Goal: Task Accomplishment & Management: Complete application form

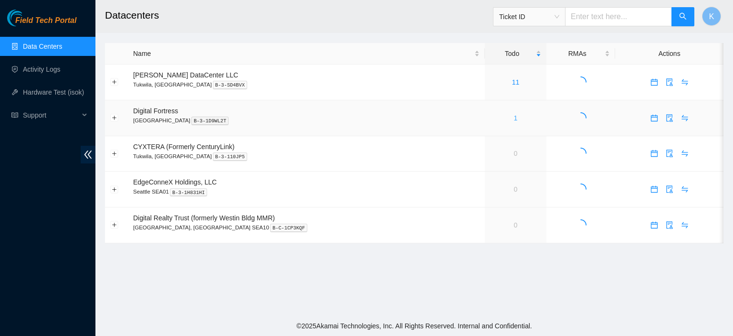
click at [514, 121] on link "1" at bounding box center [516, 118] width 4 height 8
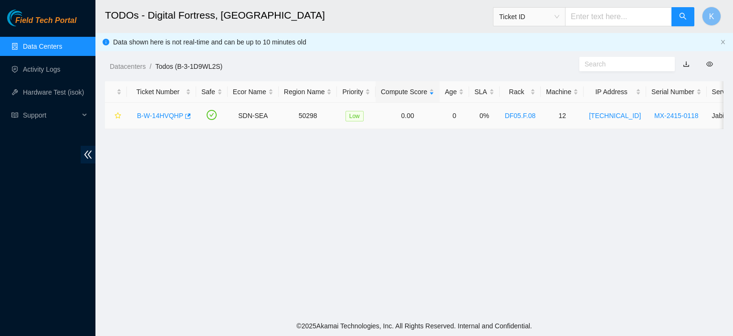
drag, startPoint x: 162, startPoint y: 117, endPoint x: 171, endPoint y: 116, distance: 9.1
click at [171, 116] on link "B-W-14HVQHP" at bounding box center [160, 116] width 46 height 8
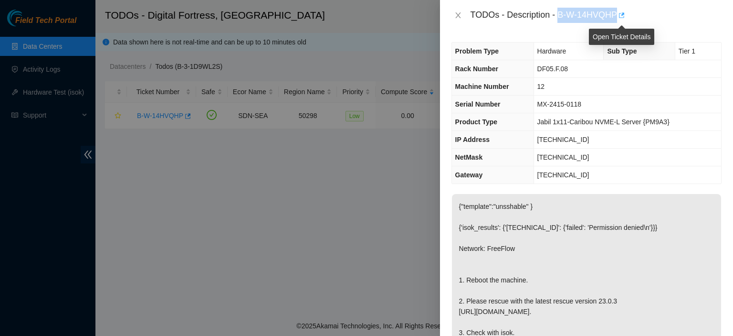
drag, startPoint x: 559, startPoint y: 15, endPoint x: 624, endPoint y: 18, distance: 65.0
click at [624, 18] on div "TODOs - Description - B-W-14HVQHP" at bounding box center [596, 15] width 251 height 15
copy div "B-W-14HVQHP"
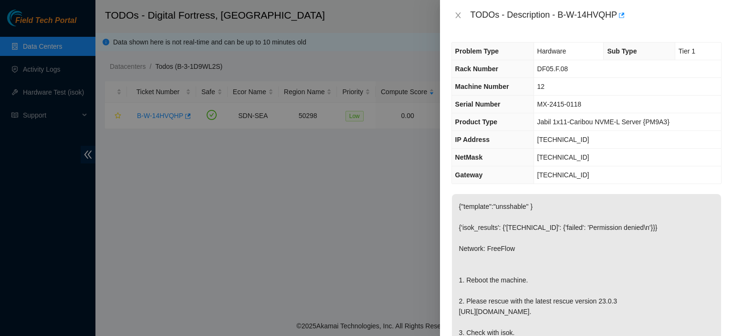
click at [711, 163] on td "[TECHNICAL_ID]" at bounding box center [628, 157] width 188 height 18
click at [365, 304] on div at bounding box center [366, 168] width 733 height 336
click at [601, 112] on td "MX-2415-0118" at bounding box center [628, 104] width 188 height 18
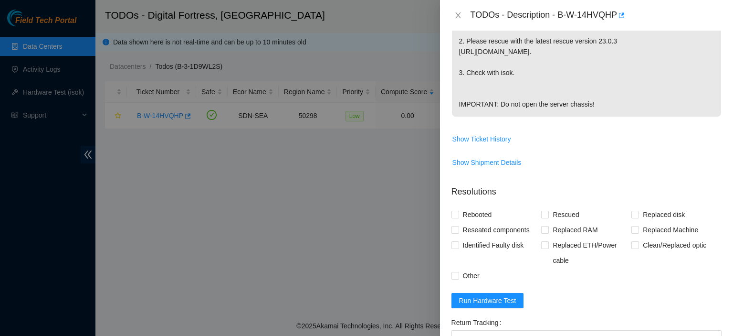
scroll to position [309, 0]
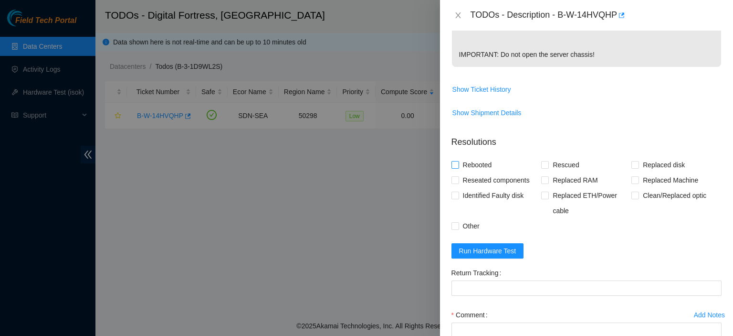
click at [459, 172] on span "Rebooted" at bounding box center [477, 164] width 37 height 15
click at [458, 168] on input "Rebooted" at bounding box center [455, 164] width 7 height 7
checkbox input "true"
click at [542, 168] on input "Rescued" at bounding box center [544, 164] width 7 height 7
checkbox input "true"
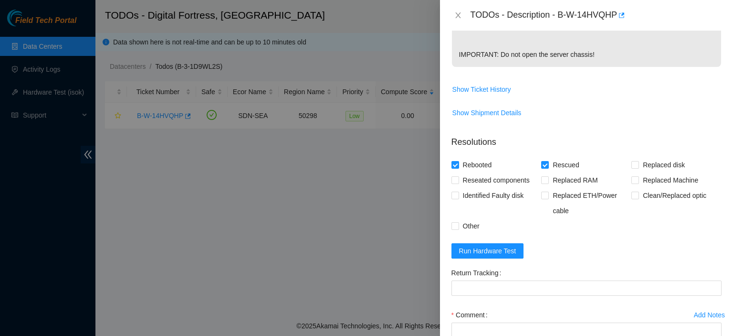
click at [643, 322] on div "Comment" at bounding box center [587, 314] width 270 height 15
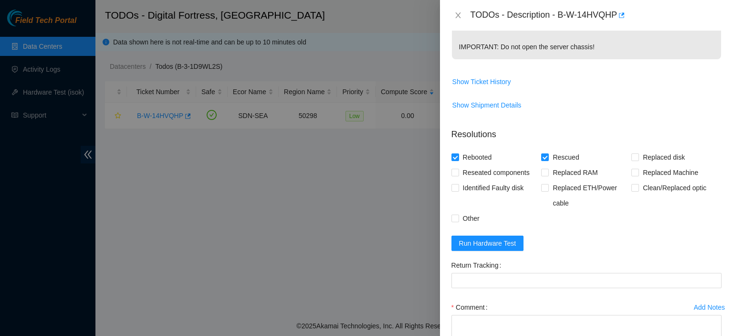
scroll to position [407, 0]
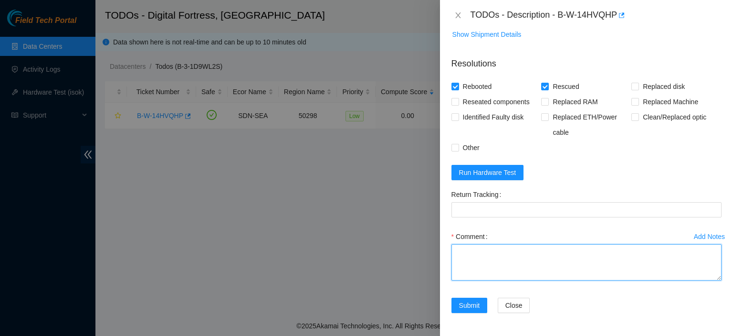
click at [517, 254] on textarea "Comment" at bounding box center [587, 262] width 270 height 36
paste textarea "[EMAIL_ADDRESS][DOMAIN_NAME] - merh has completed your request (B-W-14HVQHP) Me…"
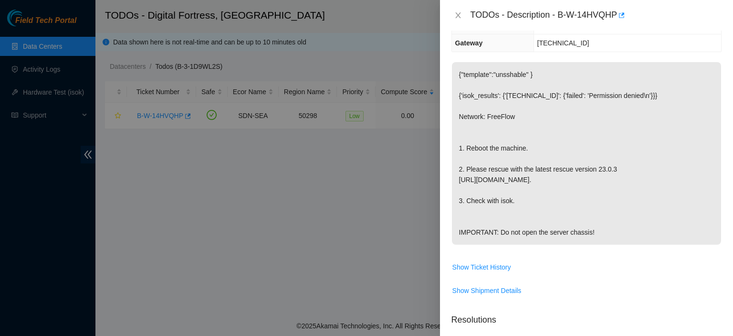
scroll to position [130, 0]
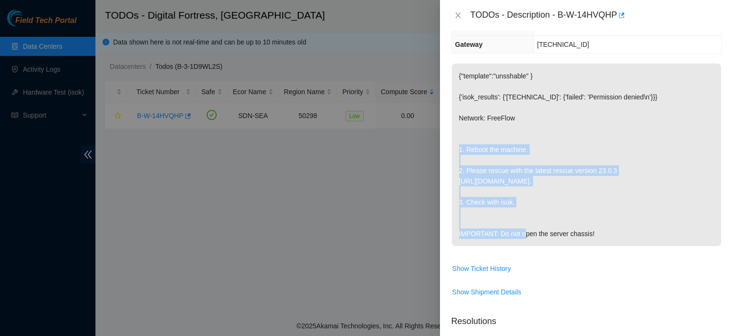
drag, startPoint x: 466, startPoint y: 148, endPoint x: 603, endPoint y: 198, distance: 145.1
click at [603, 198] on p "{"template":"unsshable" } {'isok_results': {'[TECHNICAL_ID]': {'failed': 'Permi…" at bounding box center [586, 154] width 269 height 182
copy p "Reboot the machine. 2. Please rescue with the latest rescue version 23.0.3 [URL…"
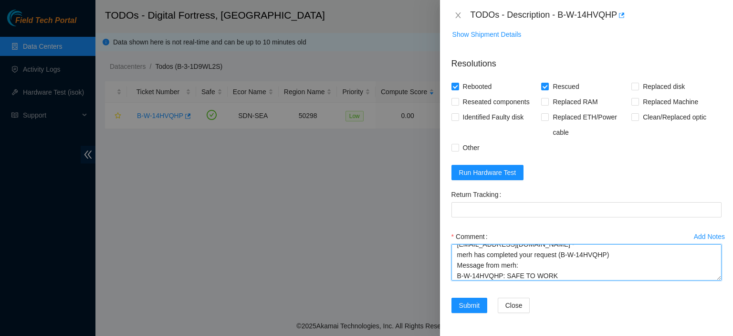
click at [601, 280] on textarea "[EMAIL_ADDRESS][DOMAIN_NAME] - merh has completed your request (B-W-14HVQHP) Me…" at bounding box center [587, 262] width 270 height 36
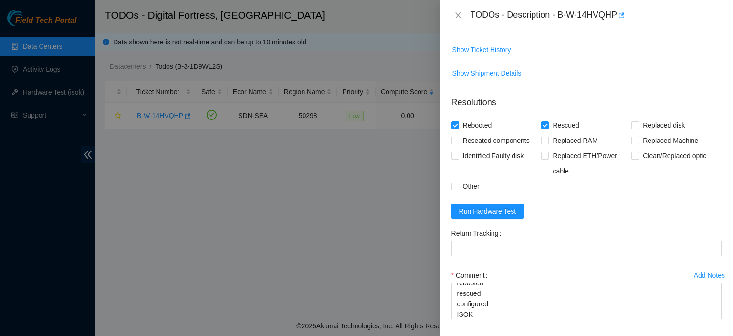
scroll to position [361, 0]
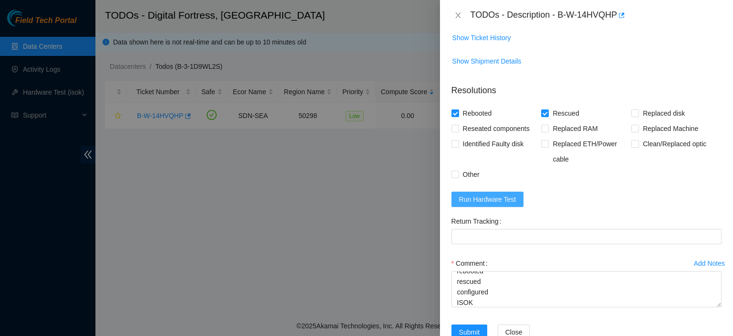
click at [510, 204] on span "Run Hardware Test" at bounding box center [487, 199] width 57 height 11
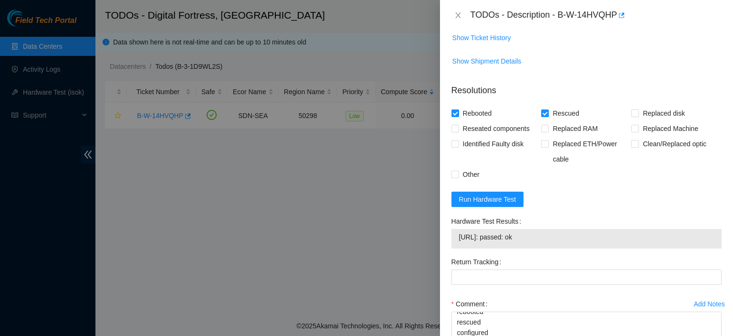
scroll to position [448, 0]
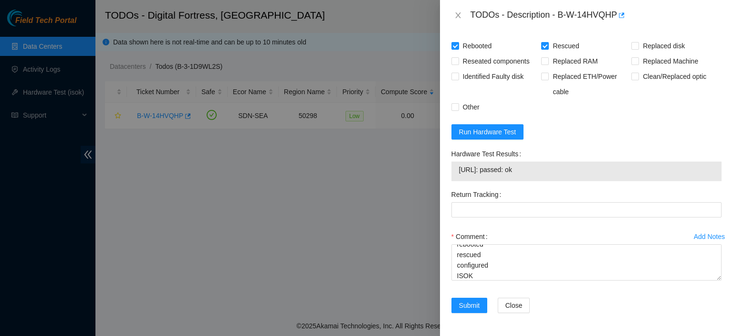
drag, startPoint x: 532, startPoint y: 173, endPoint x: 456, endPoint y: 182, distance: 76.4
click at [456, 182] on div "Hardware Test Results [URL]: passed: ok" at bounding box center [587, 166] width 278 height 41
copy tbody "[URL]: passed: ok"
click at [482, 278] on textarea "[EMAIL_ADDRESS][DOMAIN_NAME] - merh has completed your request (B-W-14HVQHP) Me…" at bounding box center [587, 262] width 270 height 36
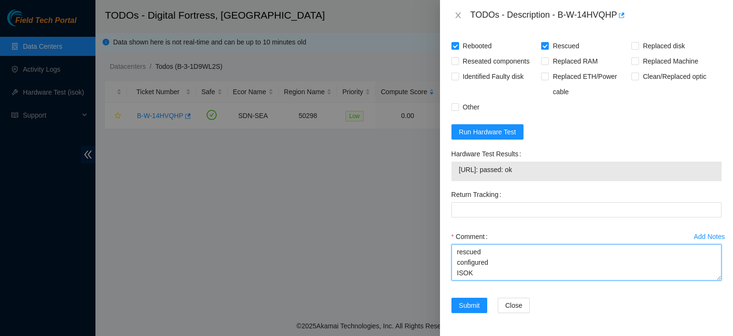
paste textarea "[URL]: passed: ok"
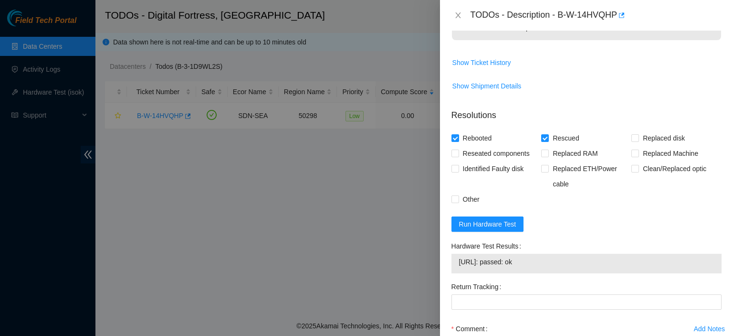
scroll to position [337, 0]
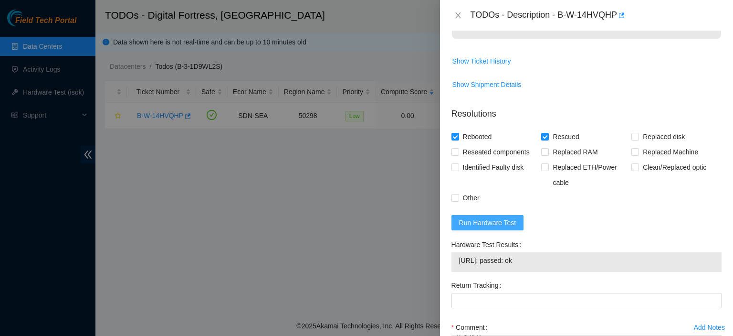
click at [478, 230] on button "Run Hardware Test" at bounding box center [488, 222] width 73 height 15
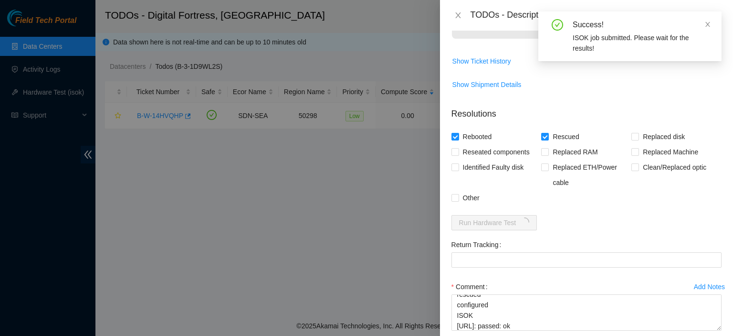
scroll to position [407, 0]
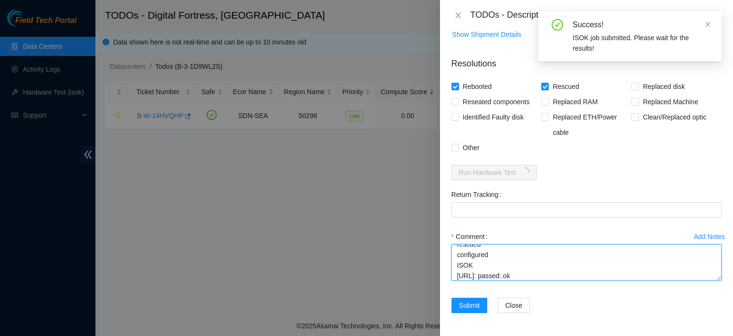
click at [540, 278] on textarea "[EMAIL_ADDRESS][DOMAIN_NAME] - merh has completed your request (B-W-14HVQHP) Me…" at bounding box center [587, 262] width 270 height 36
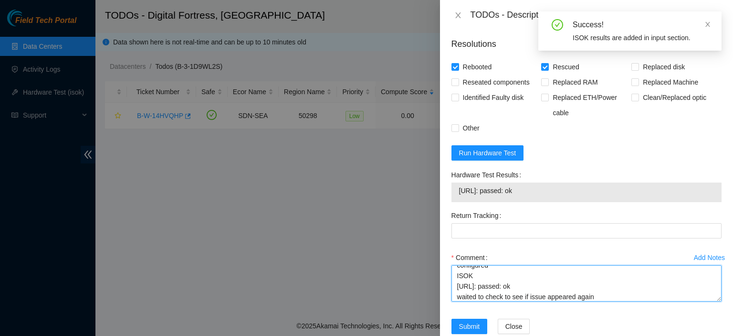
scroll to position [102, 0]
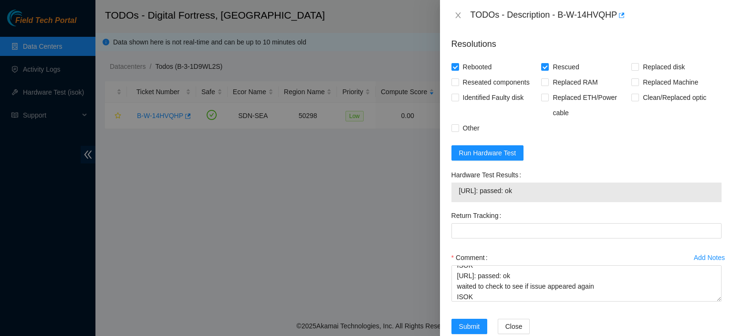
drag, startPoint x: 535, startPoint y: 211, endPoint x: 447, endPoint y: 211, distance: 88.3
click at [447, 211] on div "Problem Type Hardware Sub Type Tier 1 Rack Number DF05.F.08 Machine Number 12 S…" at bounding box center [586, 183] width 293 height 305
copy tbody "[URL]: passed: ok"
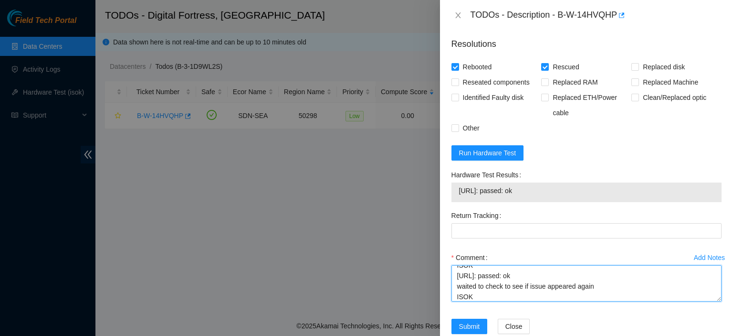
click at [487, 301] on textarea "[EMAIL_ADDRESS][DOMAIN_NAME] - merh has completed your request (B-W-14HVQHP) Me…" at bounding box center [587, 283] width 270 height 36
paste textarea "[URL]: passed: ok"
type textarea "[EMAIL_ADDRESS][DOMAIN_NAME] - merh has completed your request (B-W-14HVQHP) Me…"
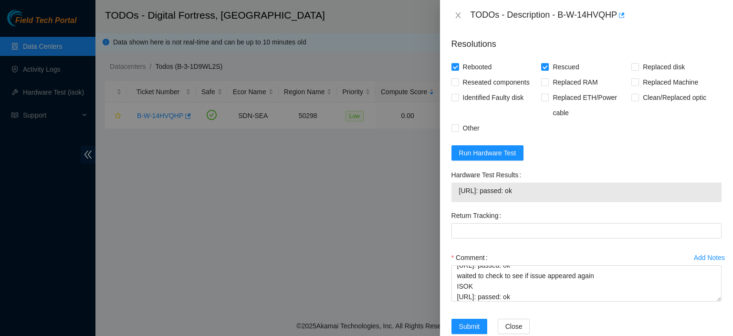
scroll to position [448, 0]
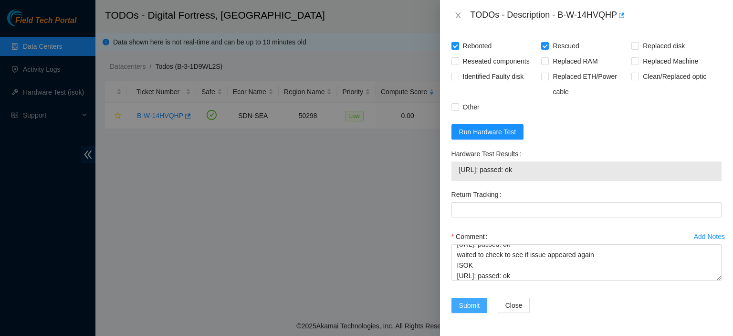
click at [466, 303] on span "Submit" at bounding box center [469, 305] width 21 height 11
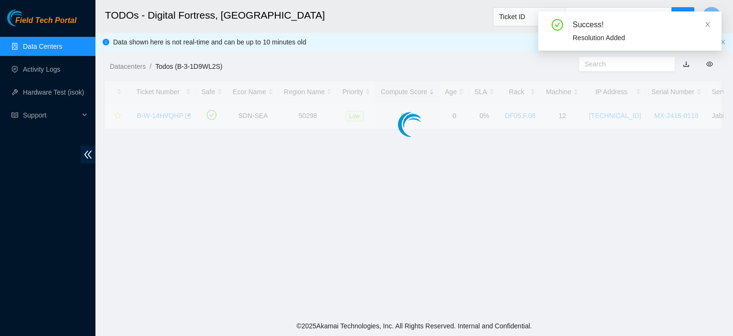
scroll to position [258, 0]
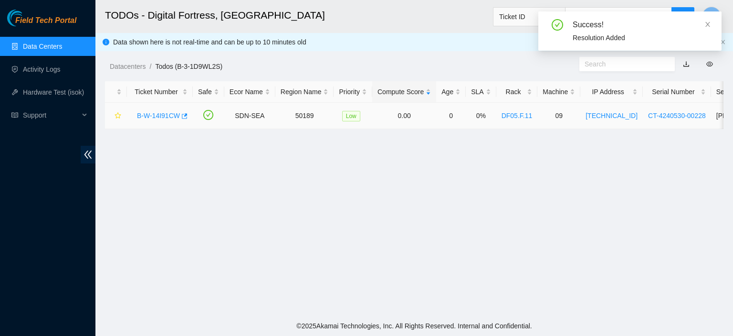
click at [149, 114] on link "B-W-14I91CW" at bounding box center [158, 116] width 43 height 8
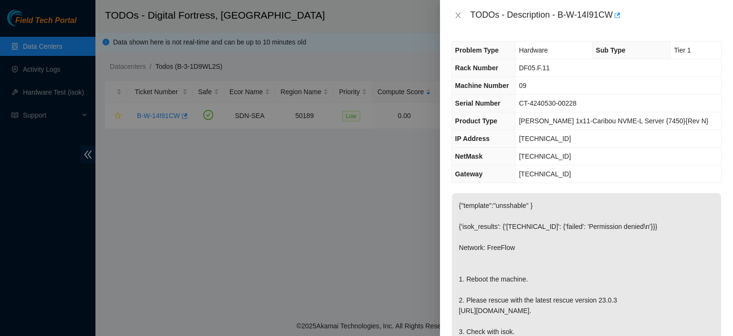
scroll to position [0, 0]
drag, startPoint x: 558, startPoint y: 13, endPoint x: 612, endPoint y: 11, distance: 54.0
click at [612, 11] on div "TODOs - Description - B-W-14I91CW" at bounding box center [596, 15] width 251 height 15
copy div "B-W-14I91CW"
click at [704, 116] on td "[PERSON_NAME] 1x11-Caribou NVME-L Server {7450}{Rev N}" at bounding box center [619, 122] width 206 height 18
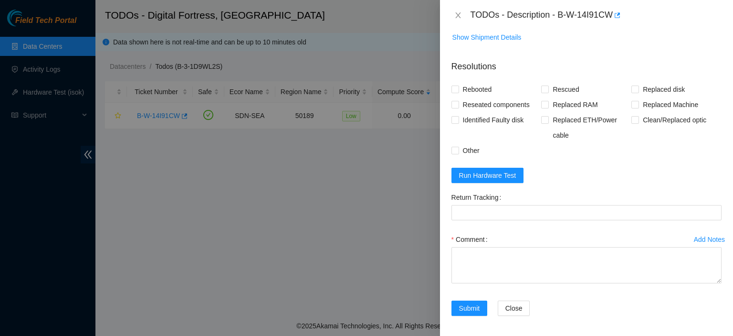
scroll to position [390, 0]
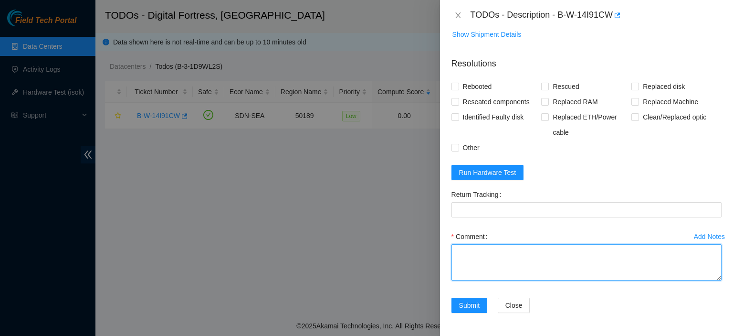
click at [529, 280] on textarea "Comment" at bounding box center [587, 262] width 270 height 36
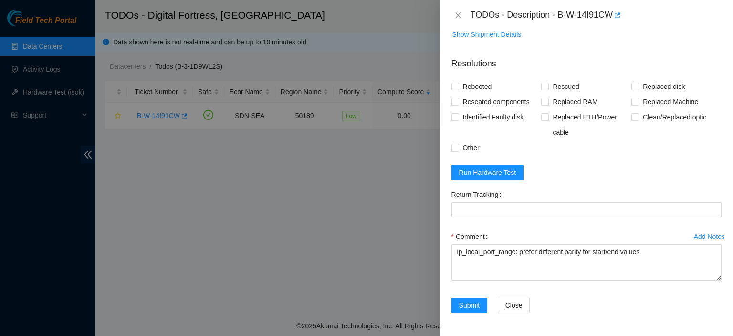
click at [140, 226] on div at bounding box center [366, 168] width 733 height 336
click at [695, 173] on form "Resolutions Rebooted Rescued Replaced disk Reseated components Replaced RAM Rep…" at bounding box center [587, 187] width 270 height 274
click at [459, 267] on textarea "ip_local_port_range: prefer different parity for start/end values" at bounding box center [587, 262] width 270 height 36
click at [466, 267] on textarea "ip_local_port_range: prefer different parity for start/end values" at bounding box center [587, 262] width 270 height 36
paste textarea "[EMAIL_ADDRESS][DOMAIN_NAME] - merh has completed your request (B-W-14I91CW) Me…"
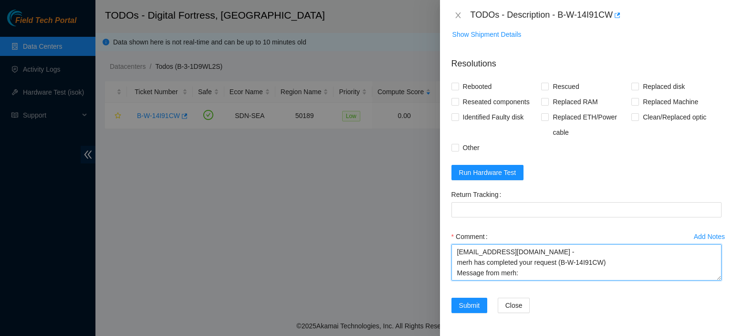
scroll to position [8, 0]
click at [466, 267] on textarea "[EMAIL_ADDRESS][DOMAIN_NAME] - merh has completed your request (B-W-14I91CW) Me…" at bounding box center [587, 262] width 270 height 36
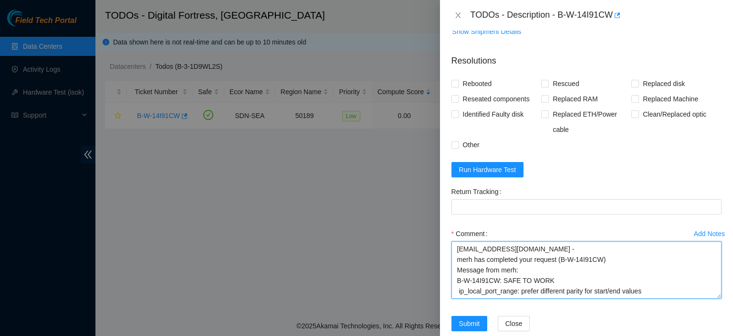
scroll to position [0, 0]
drag, startPoint x: 714, startPoint y: 293, endPoint x: 714, endPoint y: 319, distance: 26.3
click at [714, 319] on div "Add Notes Comment [EMAIL_ADDRESS][DOMAIN_NAME] - merh has completed your reques…" at bounding box center [587, 273] width 278 height 95
type textarea "[EMAIL_ADDRESS][DOMAIN_NAME] - merh has completed your request (B-W-14I91CW) Me…"
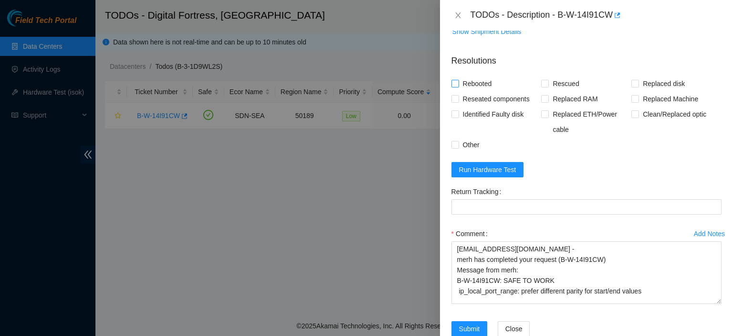
click at [452, 86] on input "Rebooted" at bounding box center [455, 83] width 7 height 7
checkbox input "true"
click at [541, 86] on input "Rescued" at bounding box center [544, 83] width 7 height 7
checkbox input "true"
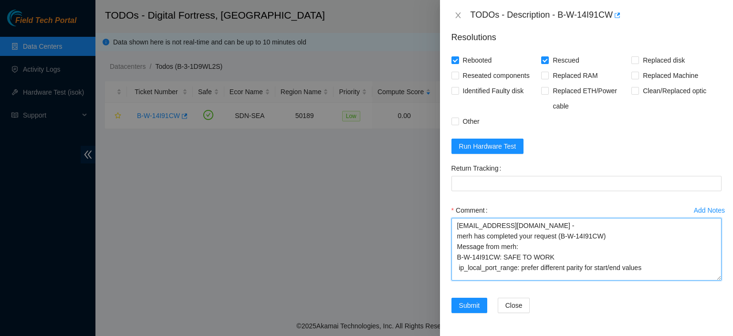
click at [581, 258] on textarea "[EMAIL_ADDRESS][DOMAIN_NAME] - merh has completed your request (B-W-14I91CW) Me…" at bounding box center [587, 249] width 270 height 63
click at [659, 269] on textarea "[EMAIL_ADDRESS][DOMAIN_NAME] - merh has completed your request (B-W-14I91CW) Me…" at bounding box center [587, 249] width 270 height 63
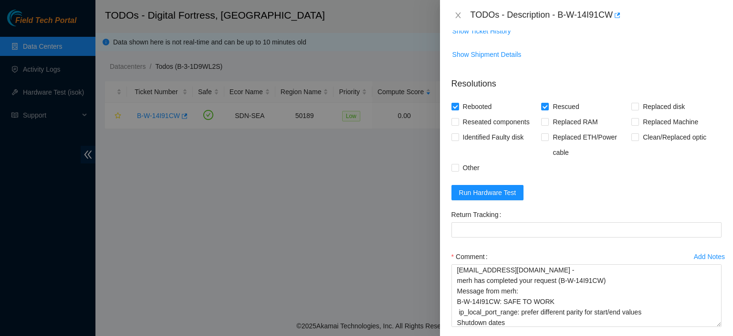
scroll to position [371, 0]
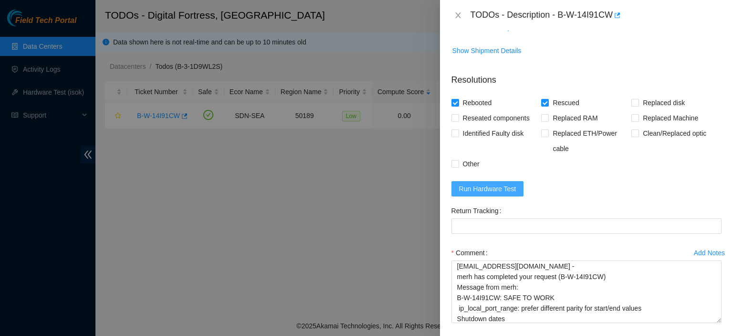
click at [506, 194] on span "Run Hardware Test" at bounding box center [487, 188] width 57 height 11
drag, startPoint x: 725, startPoint y: 281, endPoint x: 728, endPoint y: 329, distance: 47.8
click at [728, 329] on div "Problem Type Hardware Sub Type Tier 1 Rack Number DF05.F.11 Machine Number 09 S…" at bounding box center [586, 183] width 293 height 305
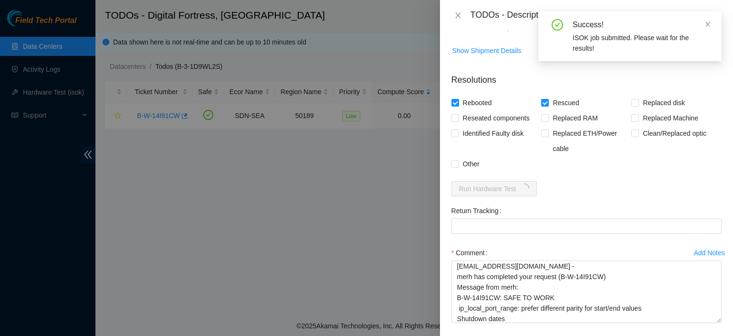
scroll to position [434, 0]
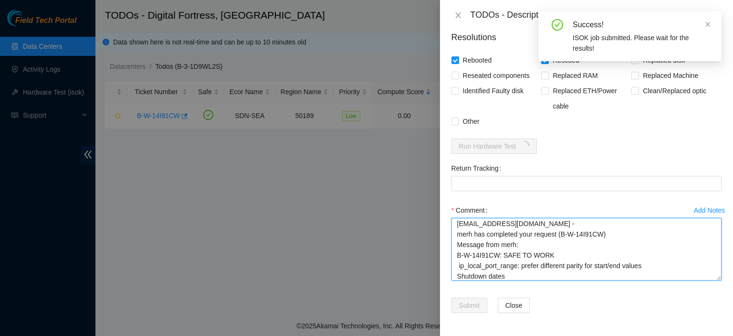
click at [634, 278] on textarea "[EMAIL_ADDRESS][DOMAIN_NAME] - merh has completed your request (B-W-14I91CW) Me…" at bounding box center [587, 249] width 270 height 63
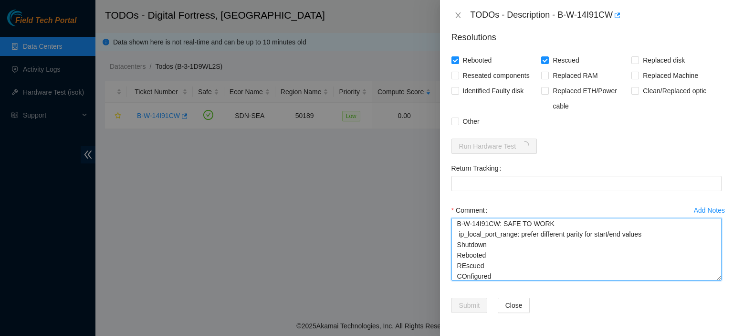
scroll to position [44, 0]
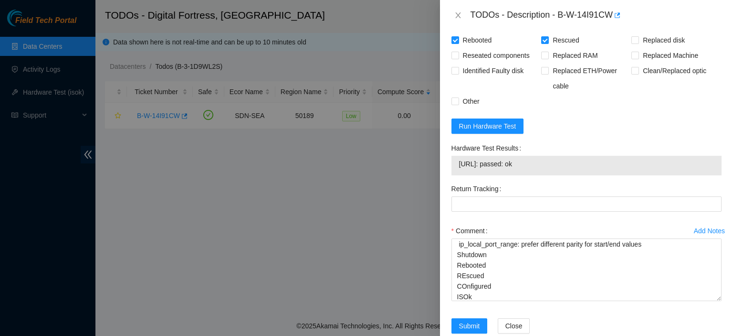
drag, startPoint x: 538, startPoint y: 190, endPoint x: 461, endPoint y: 194, distance: 77.0
click at [461, 175] on div "[URL]: passed: ok" at bounding box center [587, 166] width 270 height 20
copy tbody "[URL]: passed: ok"
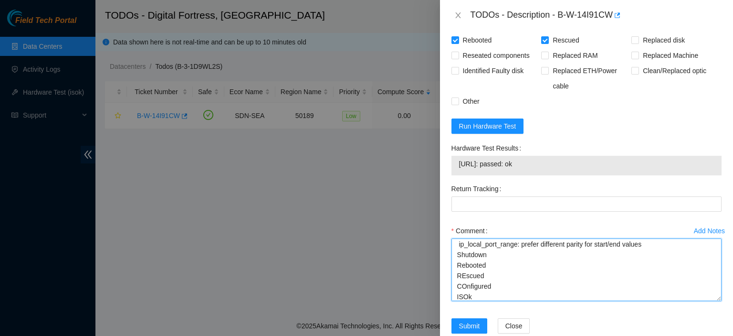
click at [505, 301] on textarea "[EMAIL_ADDRESS][DOMAIN_NAME] - merh has completed your request (B-W-14I91CW) Me…" at bounding box center [587, 269] width 270 height 63
paste textarea "[URL]: passed: ok"
type textarea "[EMAIL_ADDRESS][DOMAIN_NAME] - merh has completed your request (B-W-14I91CW) Me…"
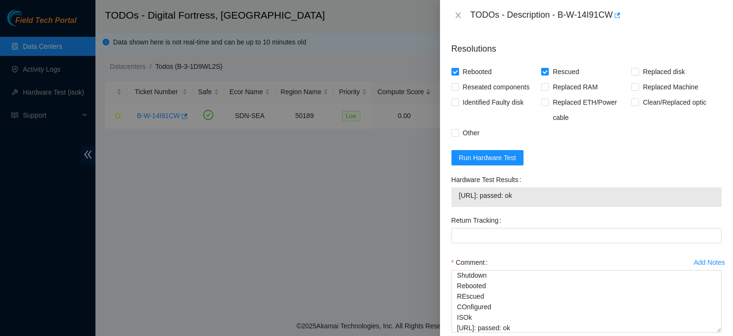
scroll to position [474, 0]
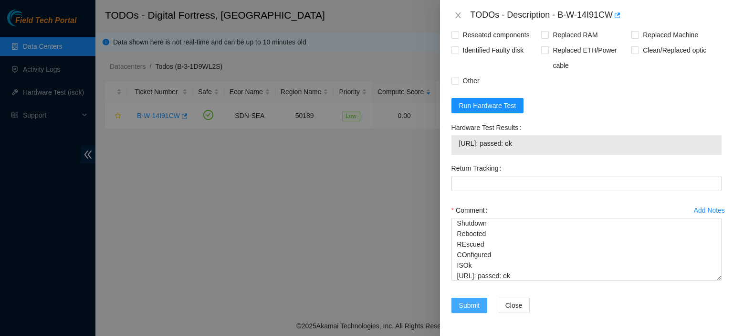
click at [464, 301] on span "Submit" at bounding box center [469, 305] width 21 height 11
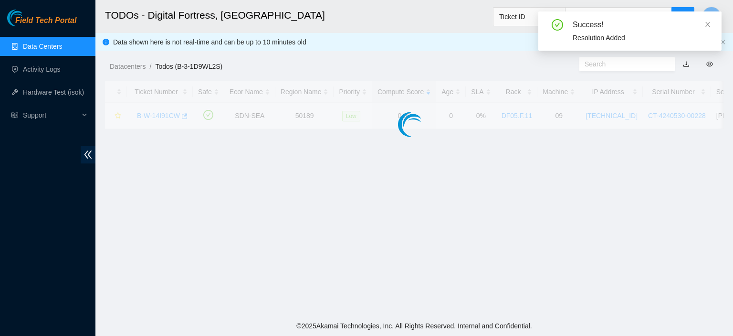
scroll to position [285, 0]
